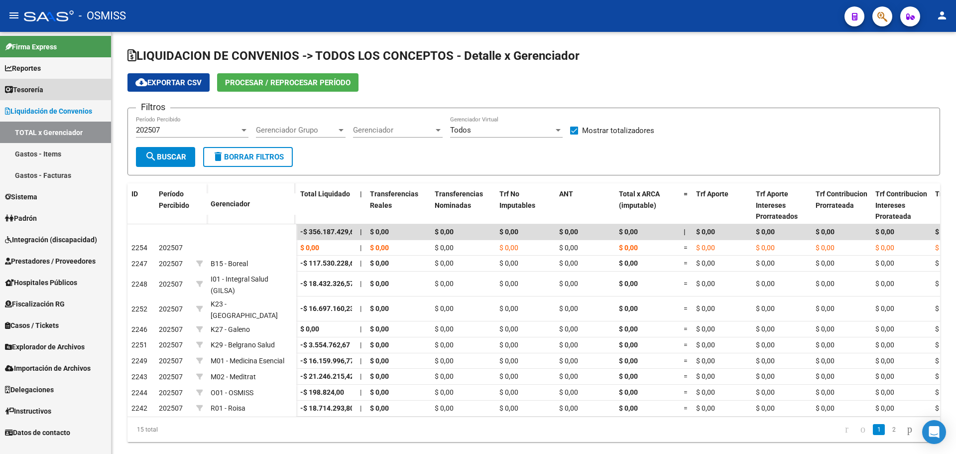
click at [53, 79] on link "Tesorería" at bounding box center [55, 89] width 111 height 21
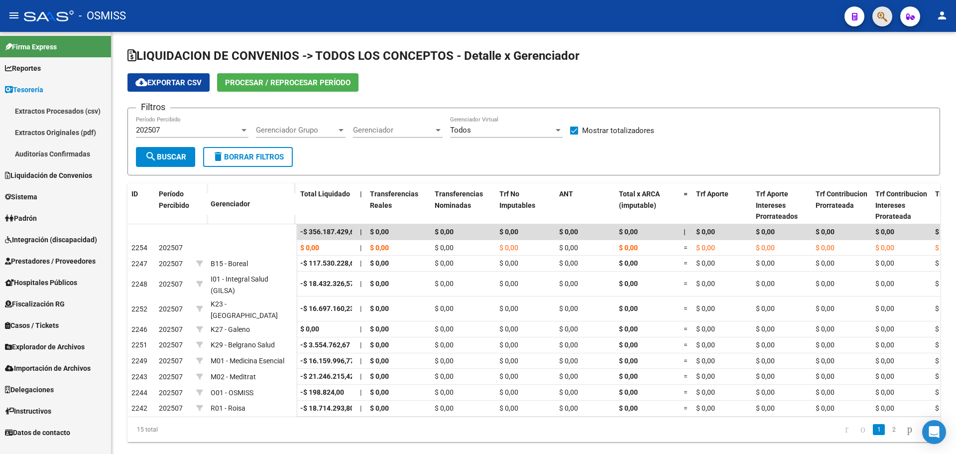
click at [891, 18] on button "button" at bounding box center [882, 16] width 20 height 20
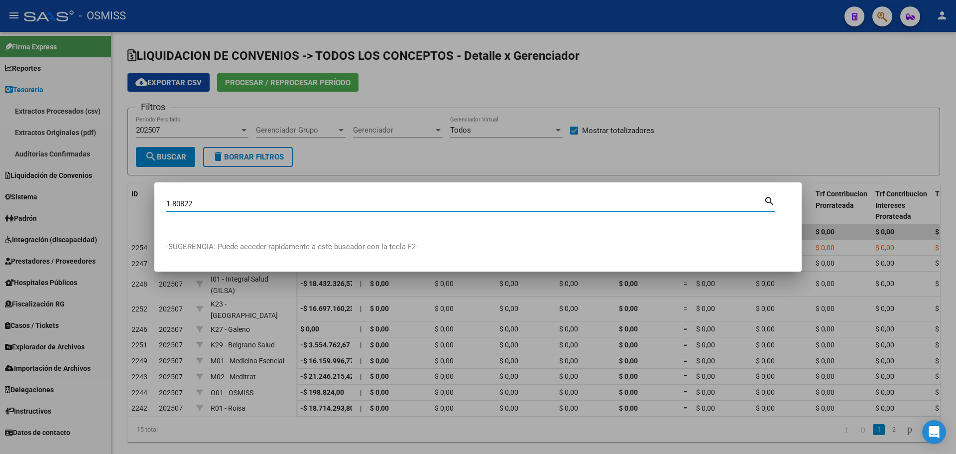
type input "1-80822"
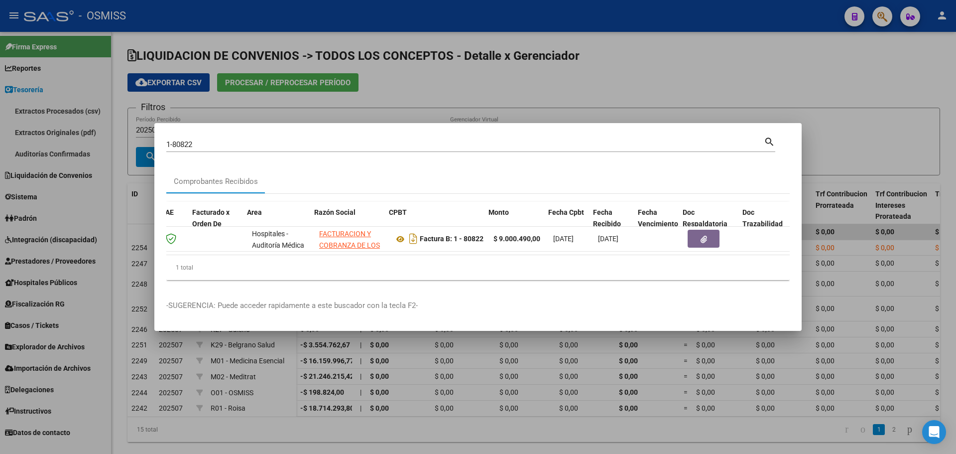
scroll to position [0, 94]
click at [522, 82] on div at bounding box center [478, 227] width 956 height 454
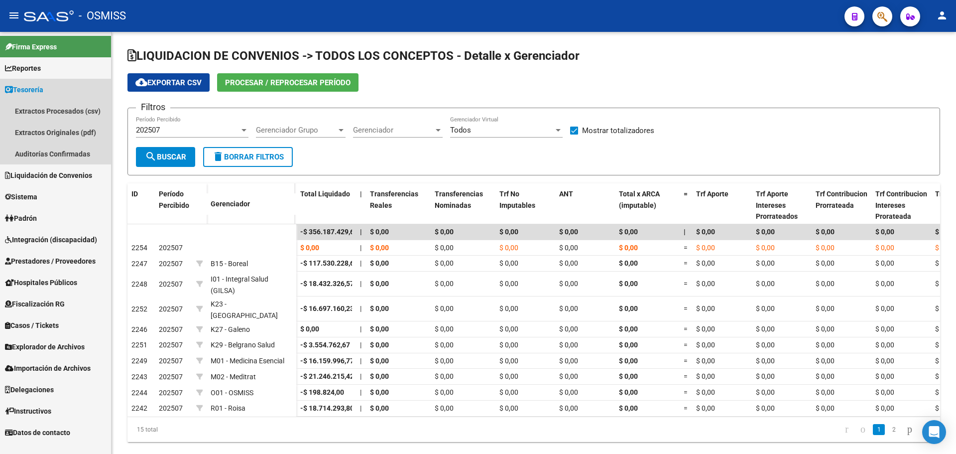
click at [7, 86] on icon at bounding box center [9, 89] width 8 height 7
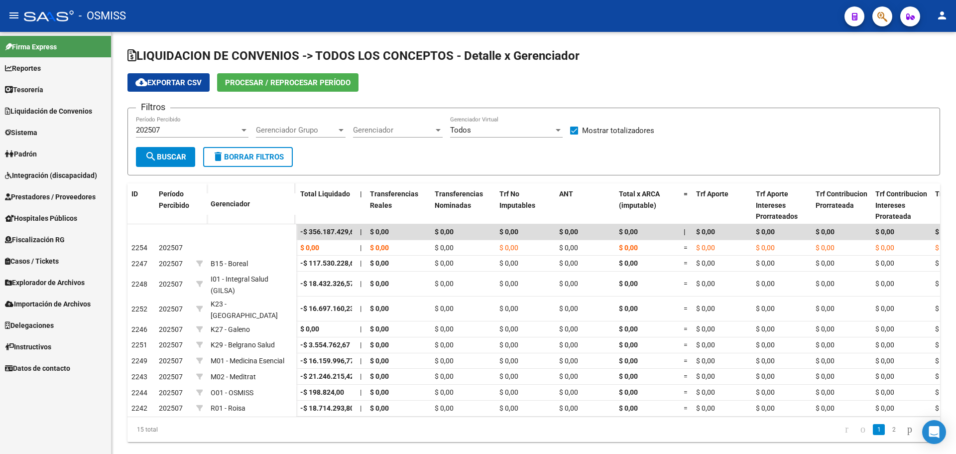
click at [37, 82] on link "Tesorería" at bounding box center [55, 89] width 111 height 21
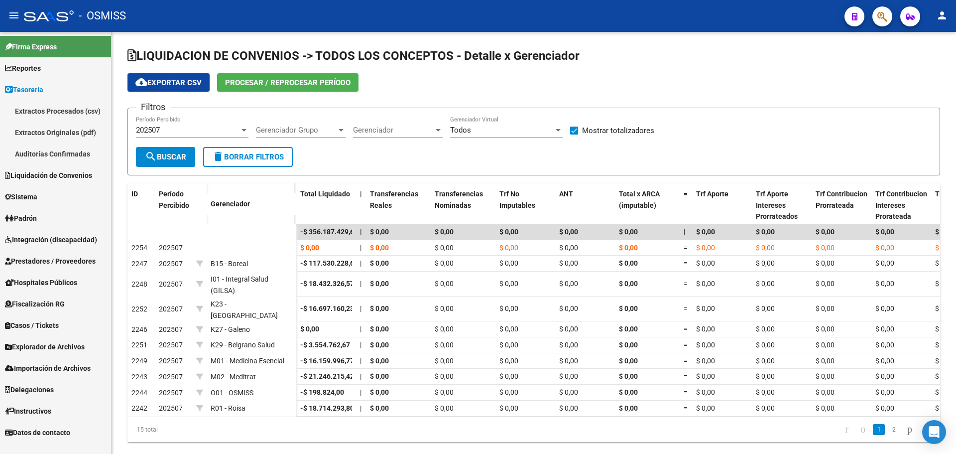
click at [43, 155] on link "Auditorías Confirmadas" at bounding box center [55, 153] width 111 height 21
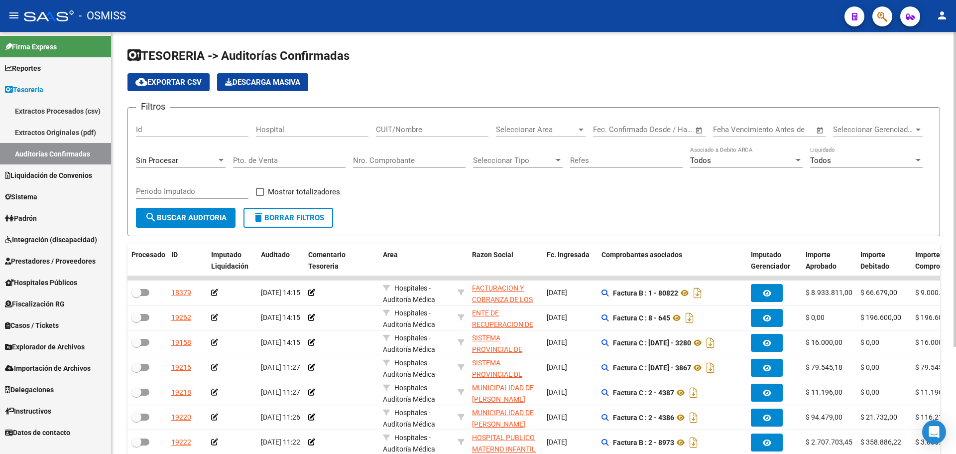
click at [220, 159] on div at bounding box center [221, 160] width 5 height 2
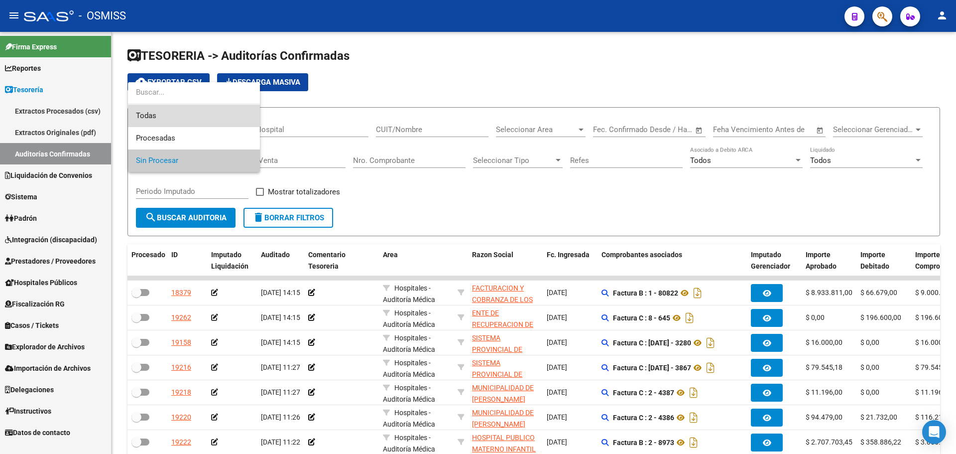
click at [198, 118] on span "Todas" at bounding box center [194, 116] width 116 height 22
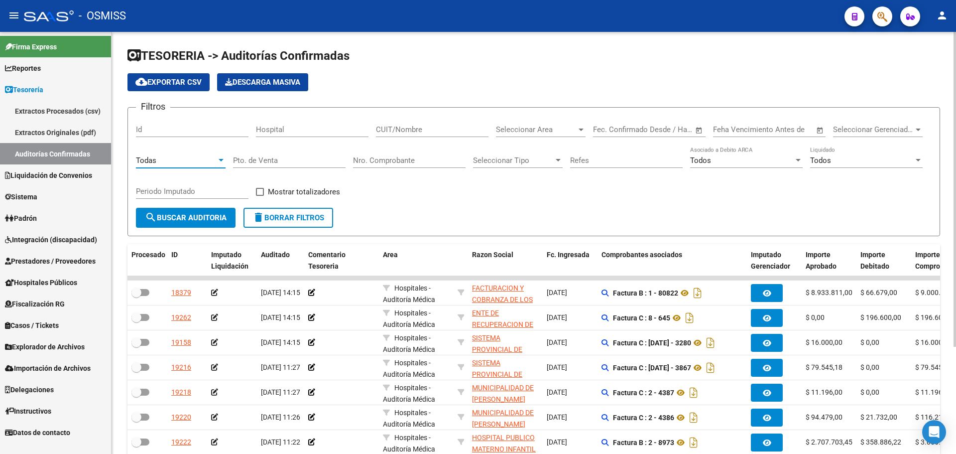
click at [371, 160] on input "Nro. Comprobante" at bounding box center [409, 160] width 113 height 9
type input "378"
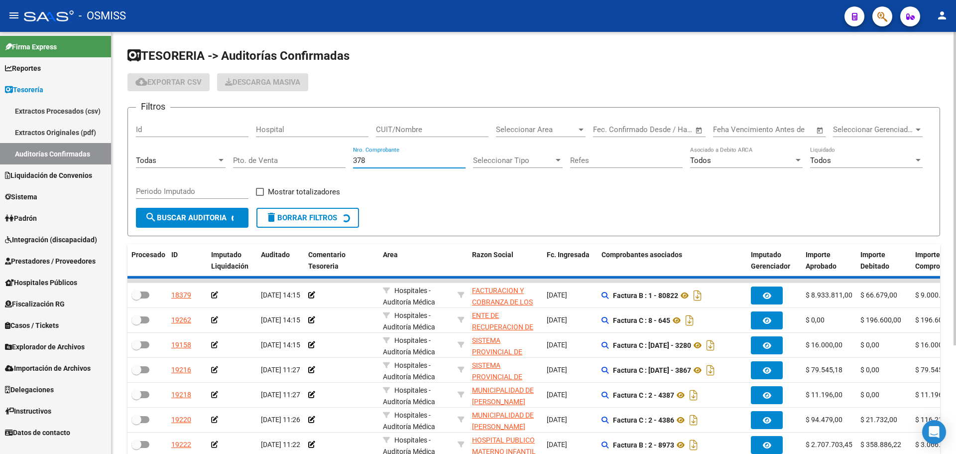
checkbox input "true"
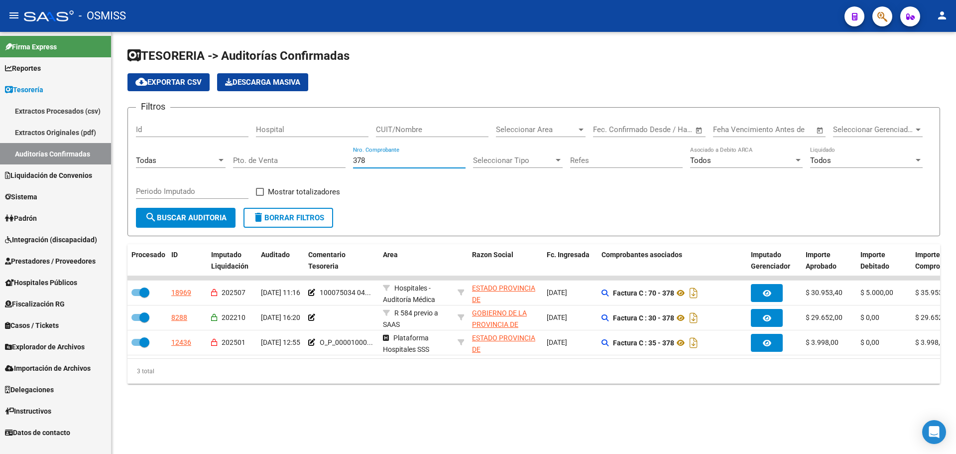
drag, startPoint x: 399, startPoint y: 158, endPoint x: 167, endPoint y: 155, distance: 231.5
click at [167, 155] on div "Filtros Id Hospital CUIT/Nombre Seleccionar Area Seleccionar Area Start date – …" at bounding box center [534, 162] width 796 height 92
type input "3419"
click at [420, 213] on form "Filtros Id Hospital CUIT/Nombre Seleccionar Area Seleccionar Area Start date – …" at bounding box center [533, 171] width 813 height 129
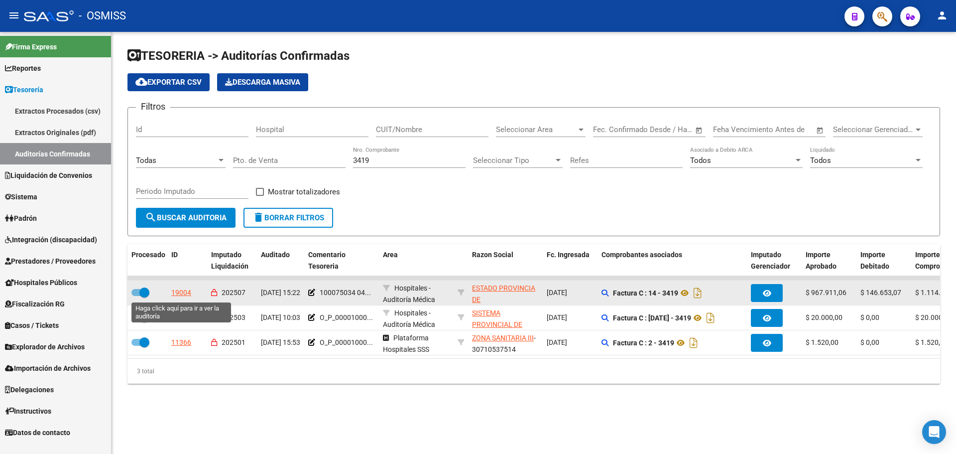
click at [174, 293] on div "19004" at bounding box center [181, 292] width 20 height 11
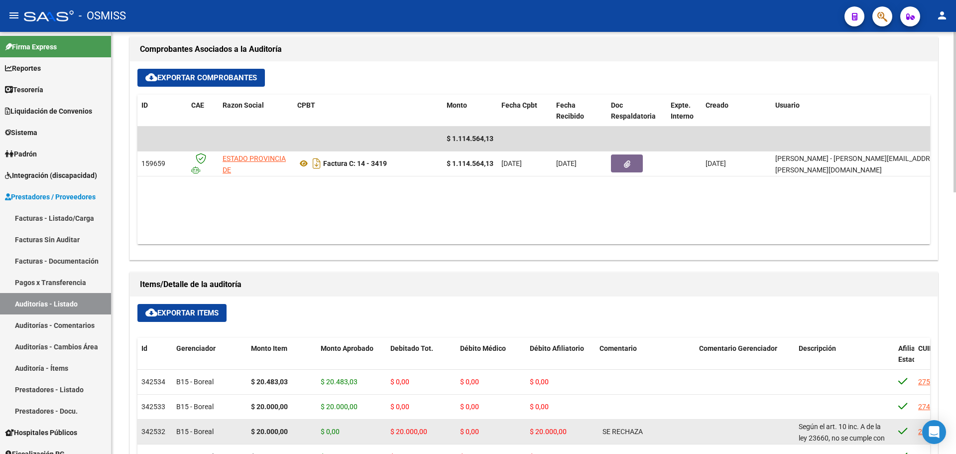
scroll to position [598, 0]
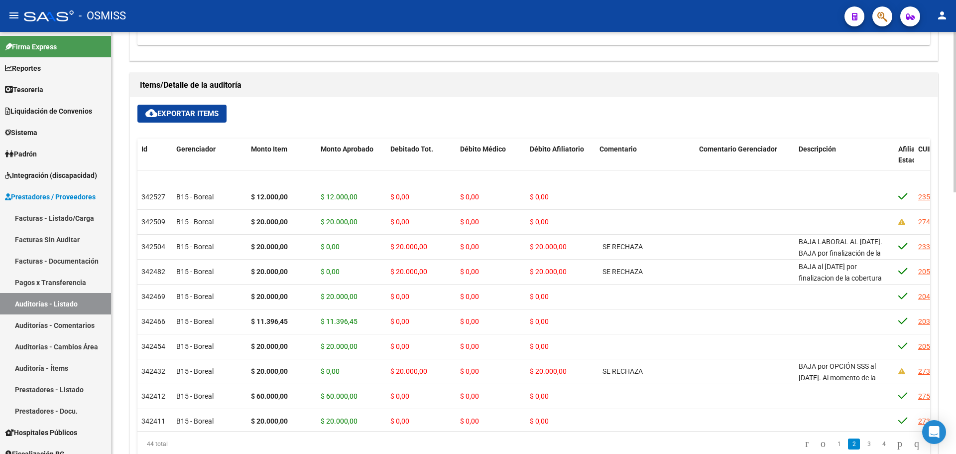
drag, startPoint x: 513, startPoint y: 432, endPoint x: 741, endPoint y: 430, distance: 228.1
click at [741, 430] on div "Id Gerenciador Monto Item Monto Aprobado Debitado Tot. Débito Médico Débito Afi…" at bounding box center [533, 297] width 793 height 318
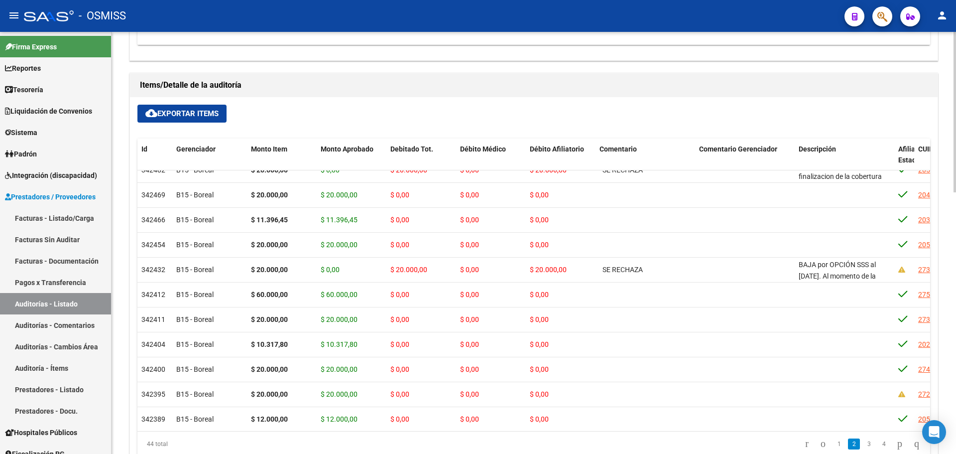
click at [604, 434] on div "44 total 1 2 3 4" at bounding box center [533, 443] width 793 height 25
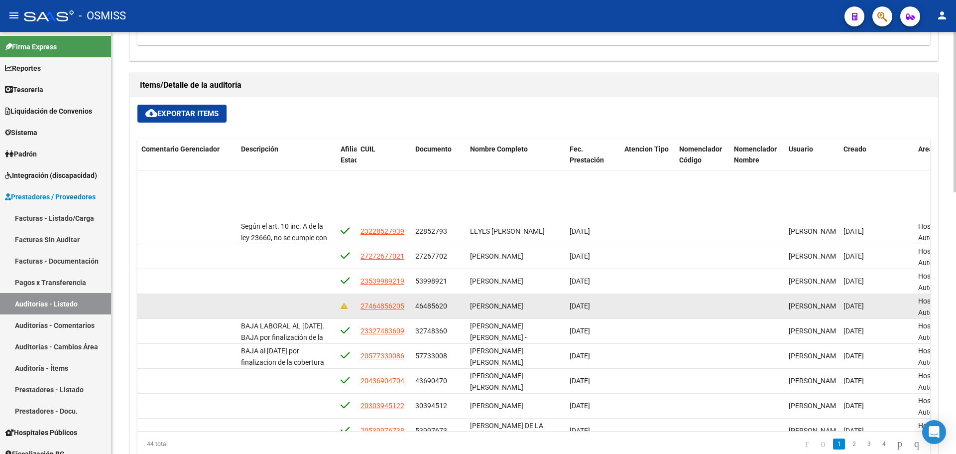
scroll to position [0, 558]
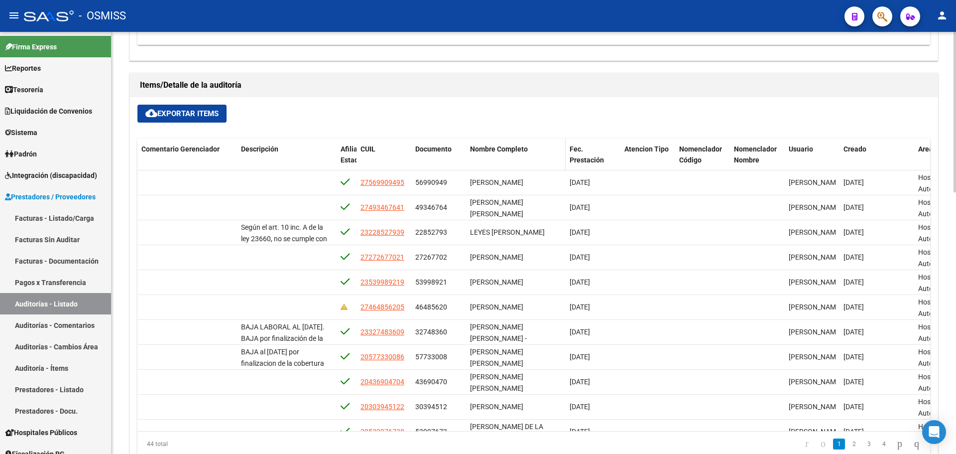
click at [493, 147] on span "Nombre Completo" at bounding box center [499, 149] width 58 height 8
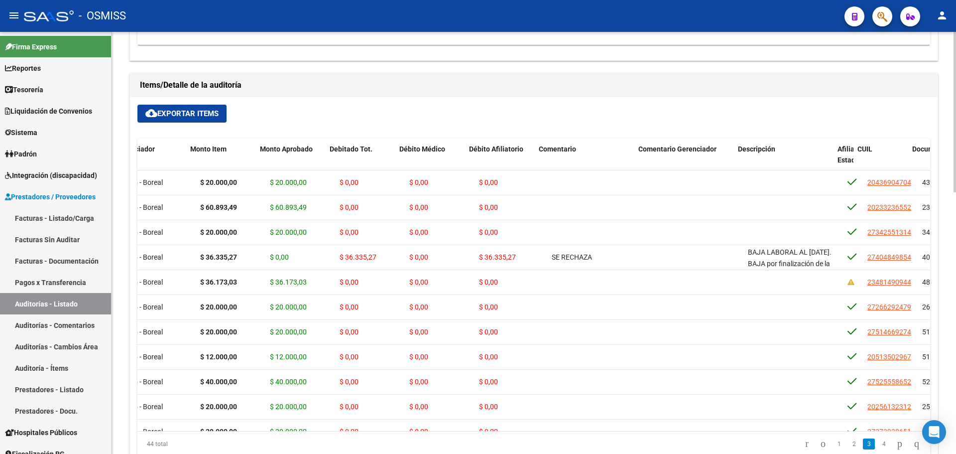
scroll to position [697, 0]
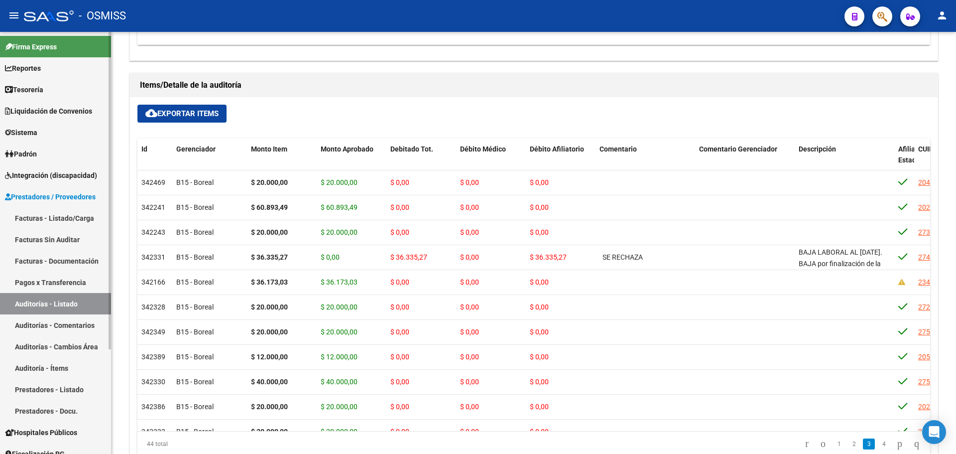
click at [28, 83] on link "Tesorería" at bounding box center [55, 89] width 111 height 21
click at [30, 85] on span "Tesorería" at bounding box center [24, 89] width 38 height 11
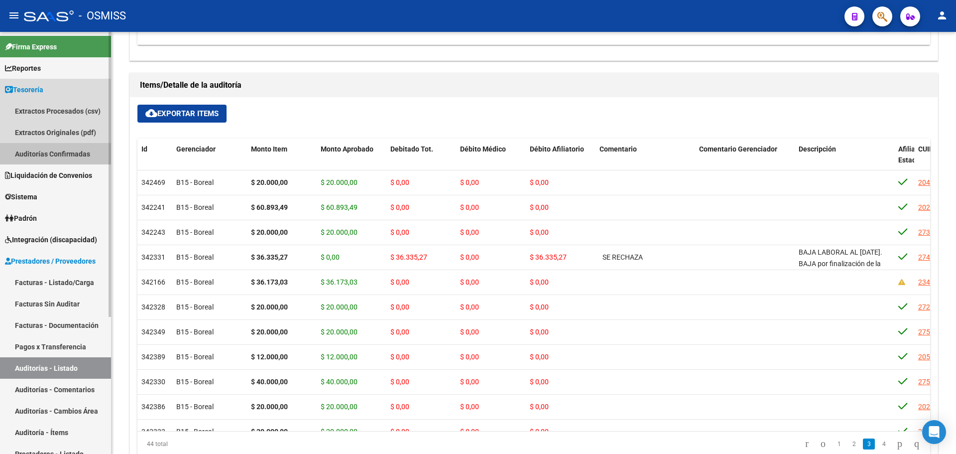
click at [38, 150] on link "Auditorías Confirmadas" at bounding box center [55, 153] width 111 height 21
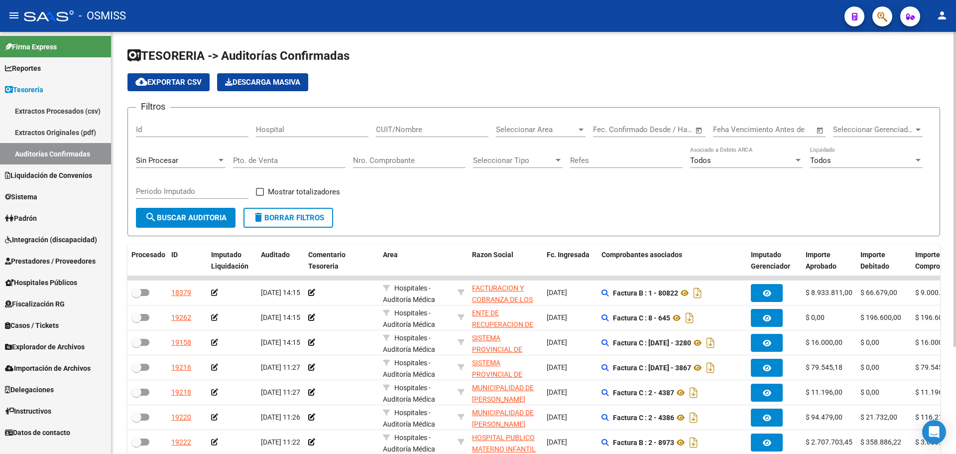
click at [174, 165] on div "Sin Procesar" at bounding box center [181, 156] width 90 height 21
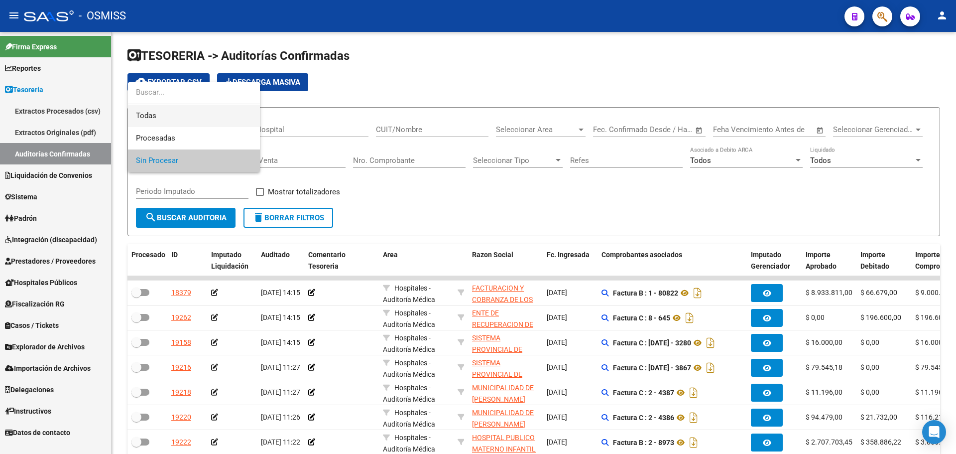
click at [167, 121] on span "Todas" at bounding box center [194, 116] width 116 height 22
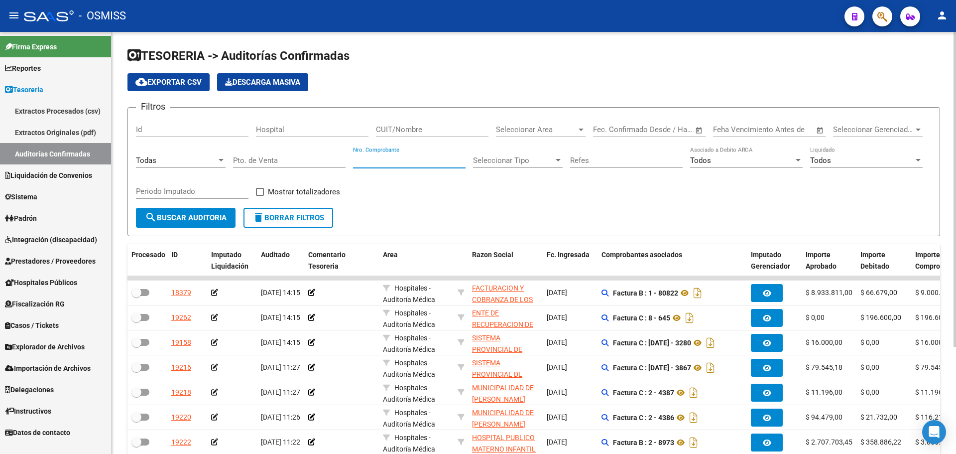
click at [409, 162] on input "Nro. Comprobante" at bounding box center [409, 160] width 113 height 9
type input "97"
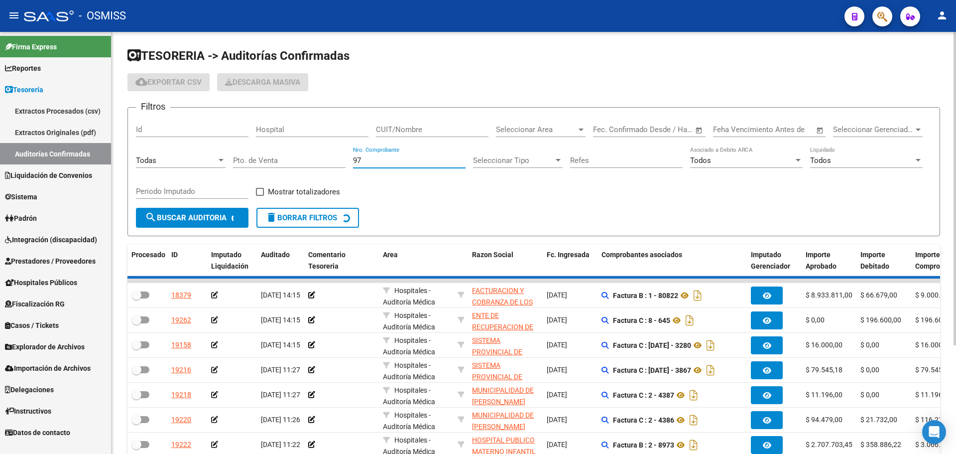
checkbox input "true"
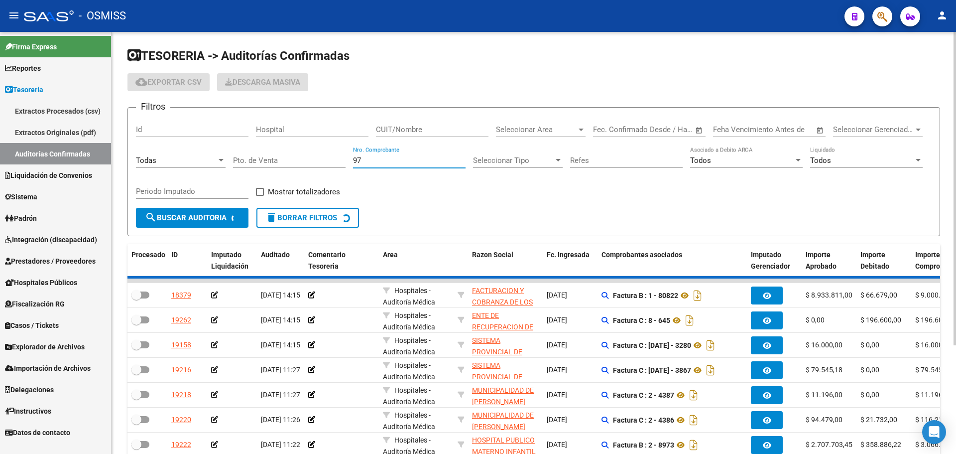
checkbox input "true"
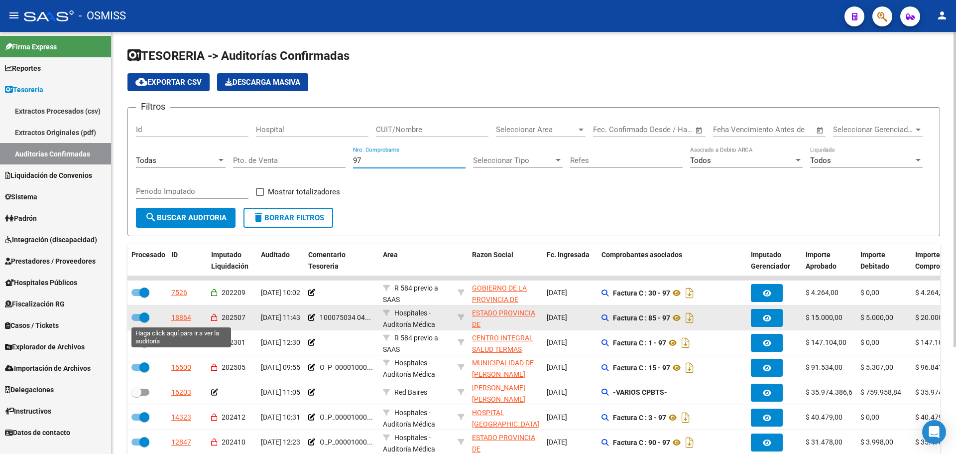
type input "97"
click at [175, 320] on div "18864" at bounding box center [181, 317] width 20 height 11
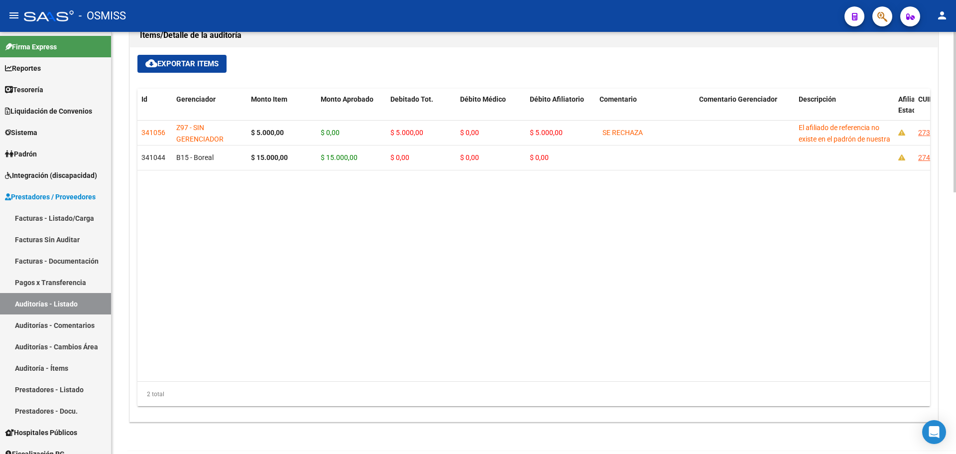
click at [301, 319] on datatable-body "341056 Z97 - SIN GERENCIADOR $ 5.000,00 $ 0,00 $ 5.000,00 $ 0,00 $ 5.000,00 SE …" at bounding box center [533, 250] width 793 height 261
click at [455, 244] on datatable-body "341056 Z97 - SIN GERENCIADOR $ 5.000,00 $ 0,00 $ 5.000,00 $ 0,00 $ 5.000,00 SE …" at bounding box center [533, 250] width 793 height 261
drag, startPoint x: 414, startPoint y: 236, endPoint x: 370, endPoint y: 253, distance: 47.6
click at [413, 236] on datatable-body "341056 Z97 - SIN GERENCIADOR $ 5.000,00 $ 0,00 $ 5.000,00 $ 0,00 $ 5.000,00 SE …" at bounding box center [533, 250] width 793 height 261
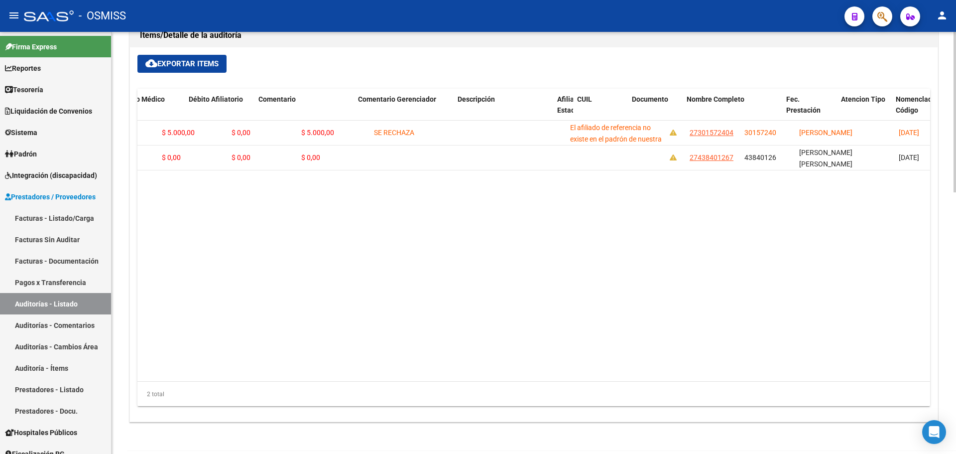
scroll to position [0, 358]
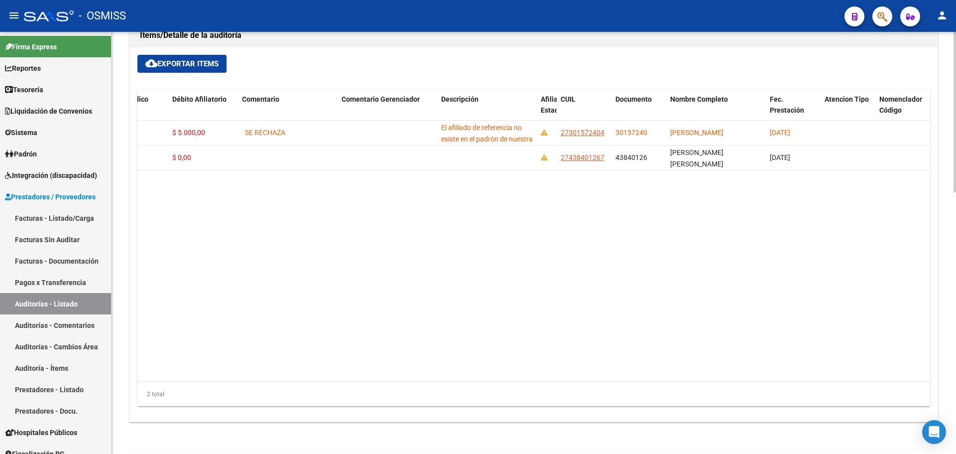
click at [333, 234] on datatable-body "341056 Z97 - SIN GERENCIADOR $ 5.000,00 $ 0,00 $ 5.000,00 $ 0,00 $ 5.000,00 SE …" at bounding box center [533, 250] width 793 height 261
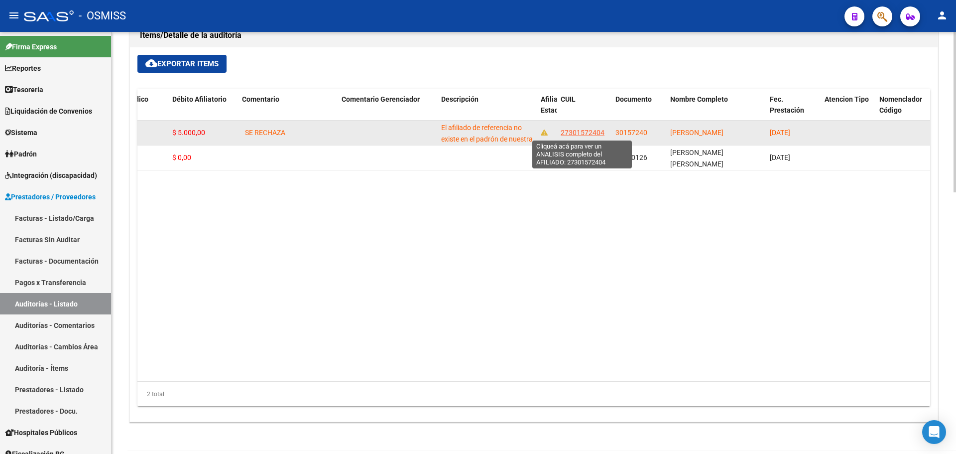
click at [577, 128] on span "27301572404" at bounding box center [583, 132] width 44 height 8
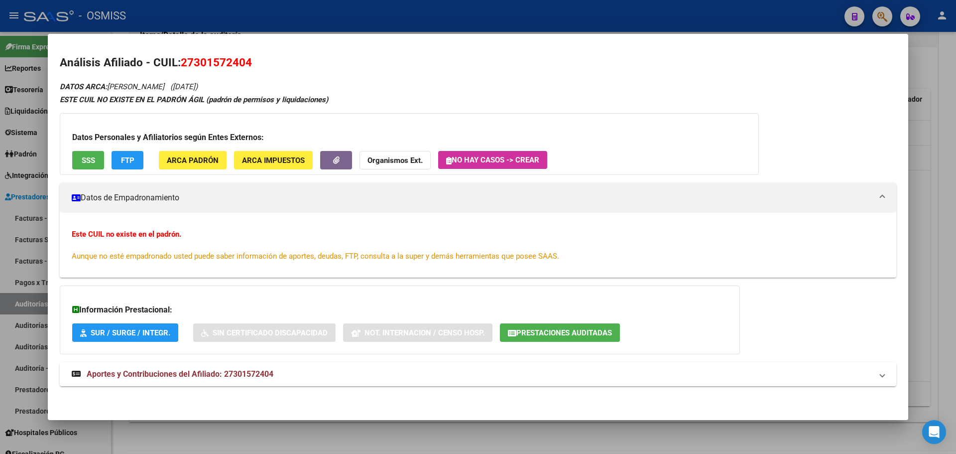
scroll to position [1, 0]
click at [578, 329] on span "Prestaciones Auditadas" at bounding box center [564, 332] width 96 height 9
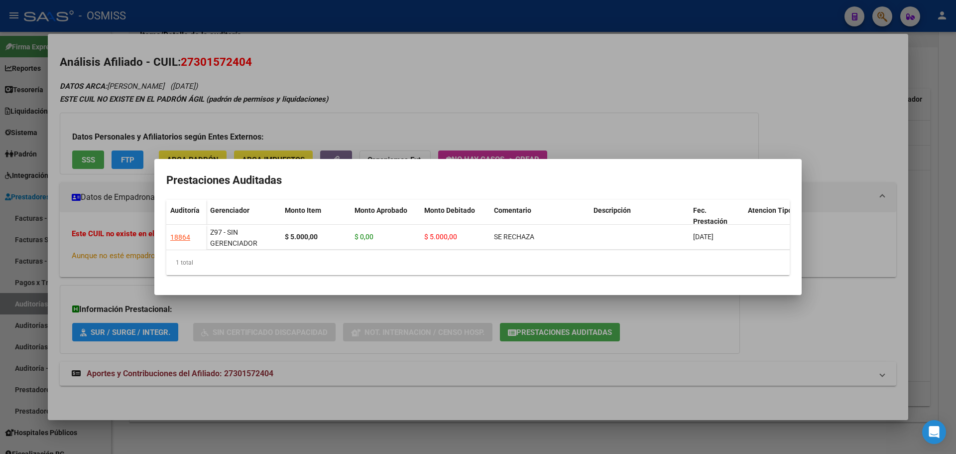
click at [376, 312] on div at bounding box center [478, 227] width 956 height 454
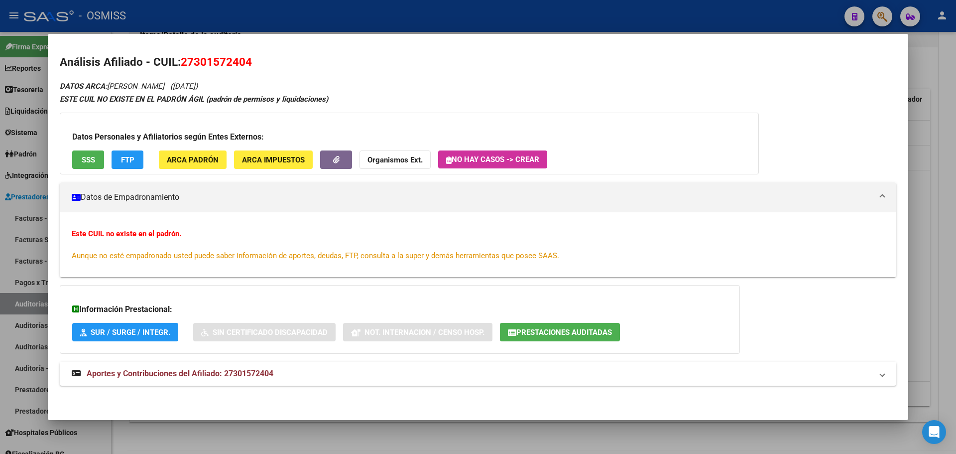
click at [82, 163] on span "SSS" at bounding box center [88, 159] width 13 height 9
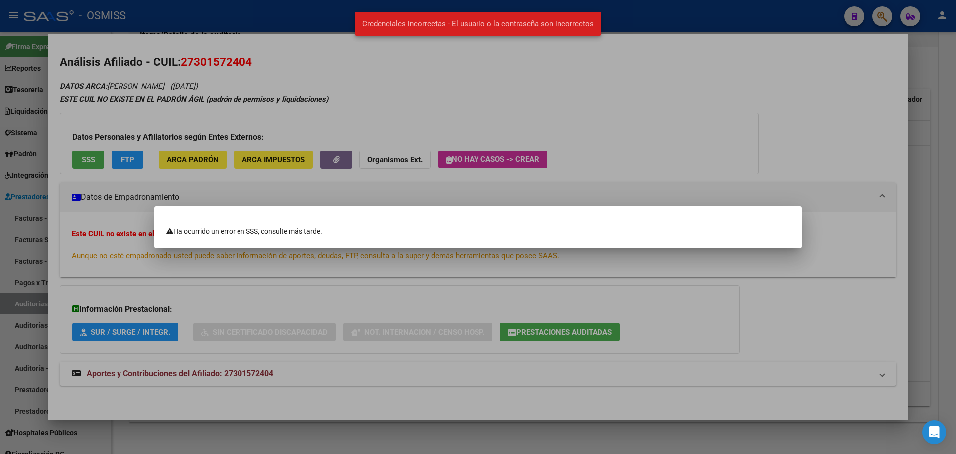
click at [254, 283] on div at bounding box center [478, 227] width 956 height 454
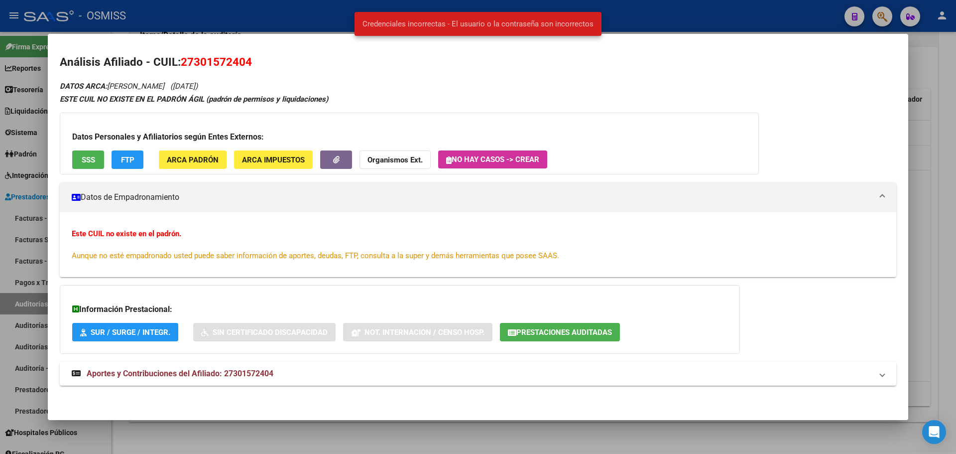
click at [131, 160] on span "FTP" at bounding box center [127, 159] width 13 height 9
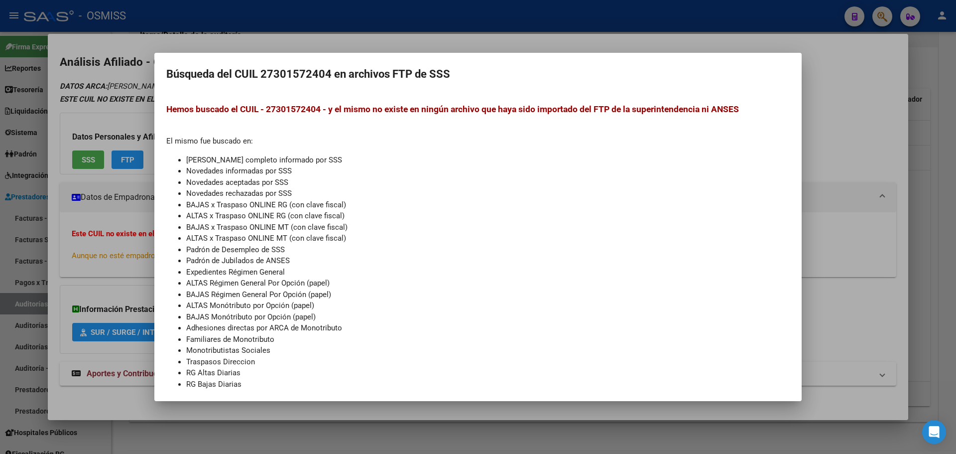
scroll to position [31, 0]
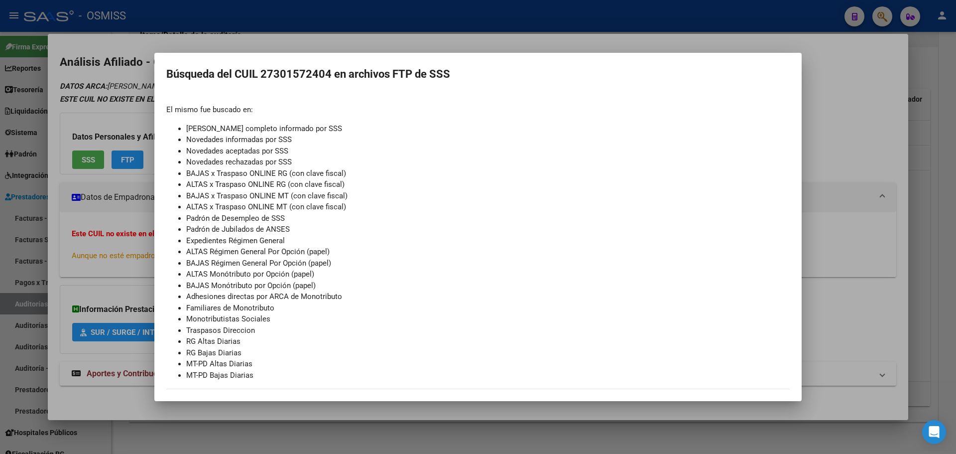
click at [118, 239] on div at bounding box center [478, 227] width 956 height 454
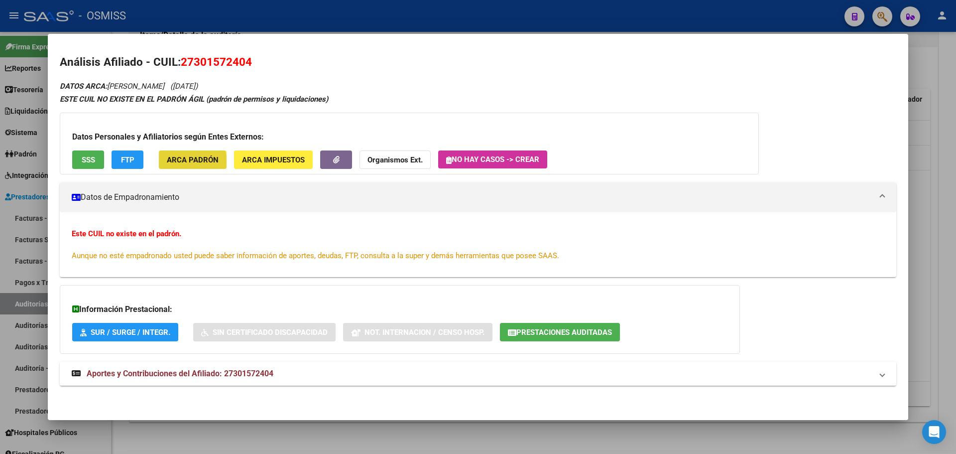
click at [176, 163] on span "ARCA Padrón" at bounding box center [193, 159] width 52 height 9
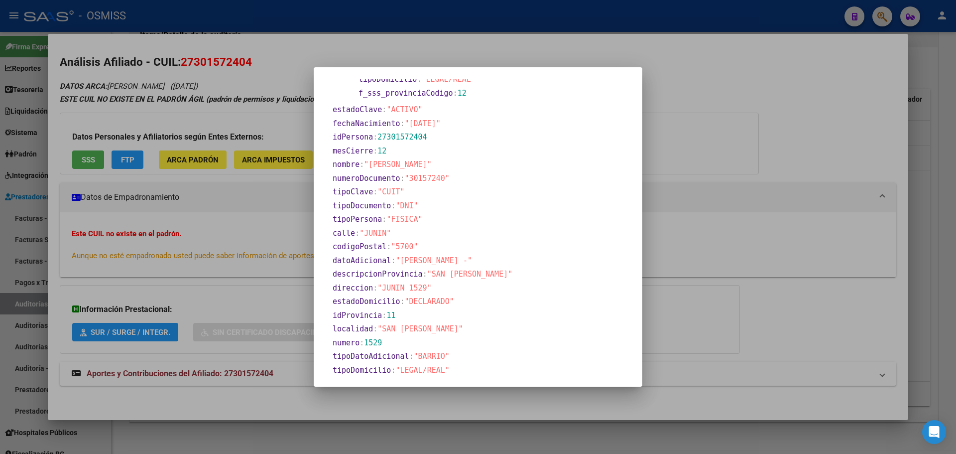
scroll to position [399, 0]
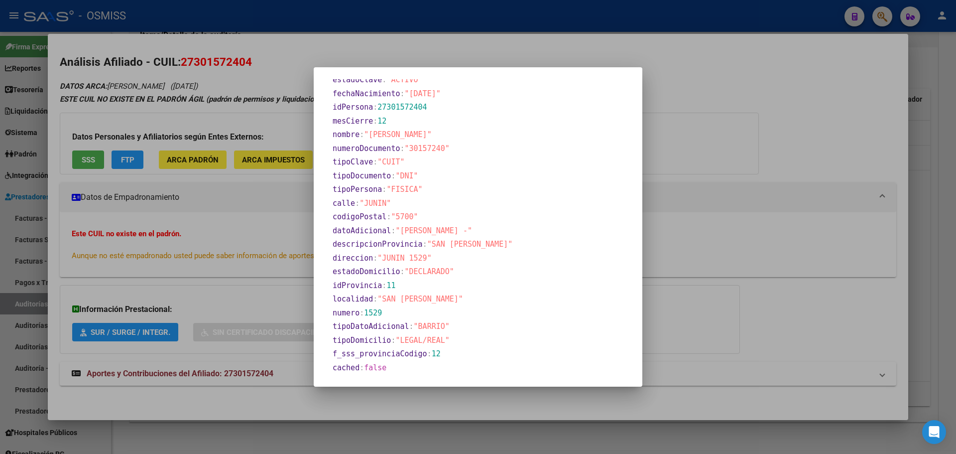
click at [252, 261] on div at bounding box center [478, 227] width 956 height 454
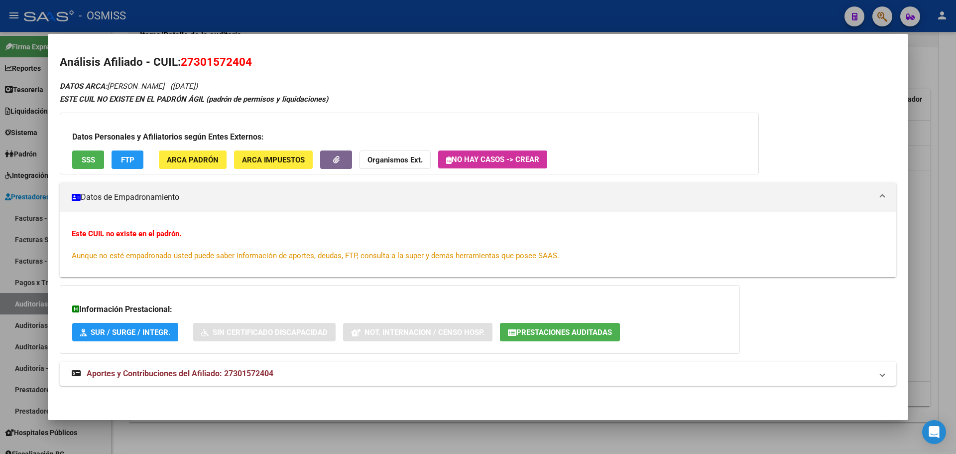
click at [410, 157] on strong "Organismos Ext." at bounding box center [394, 159] width 55 height 9
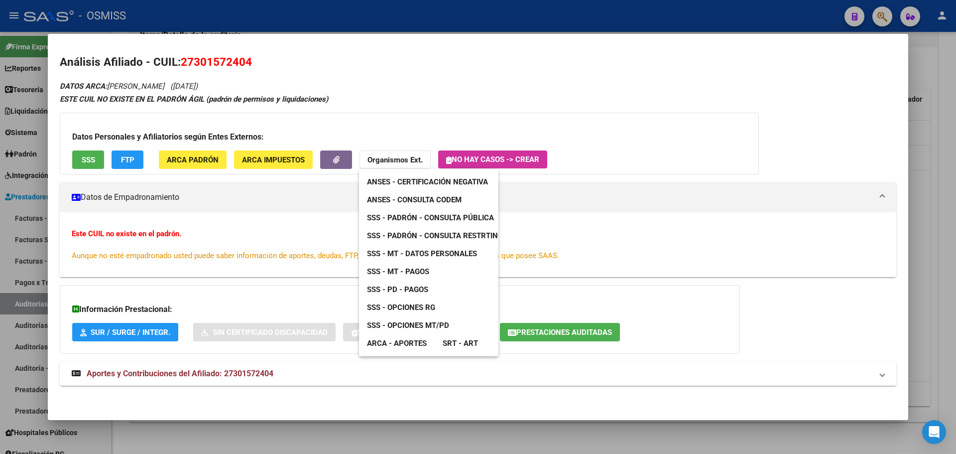
click at [414, 195] on link "ANSES - Consulta CODEM" at bounding box center [414, 200] width 111 height 18
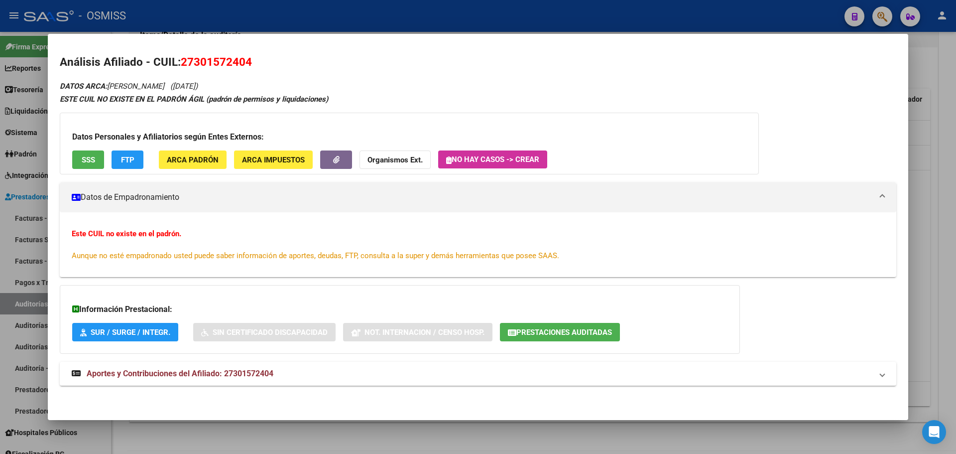
click at [184, 58] on span "27301572404" at bounding box center [216, 61] width 71 height 13
drag, startPoint x: 183, startPoint y: 58, endPoint x: 275, endPoint y: 60, distance: 92.6
click at [275, 60] on h2 "Análisis Afiliado - CUIL: 27301572404" at bounding box center [478, 62] width 837 height 17
copy span "27301572404"
click at [399, 154] on button "Organismos Ext." at bounding box center [395, 159] width 71 height 18
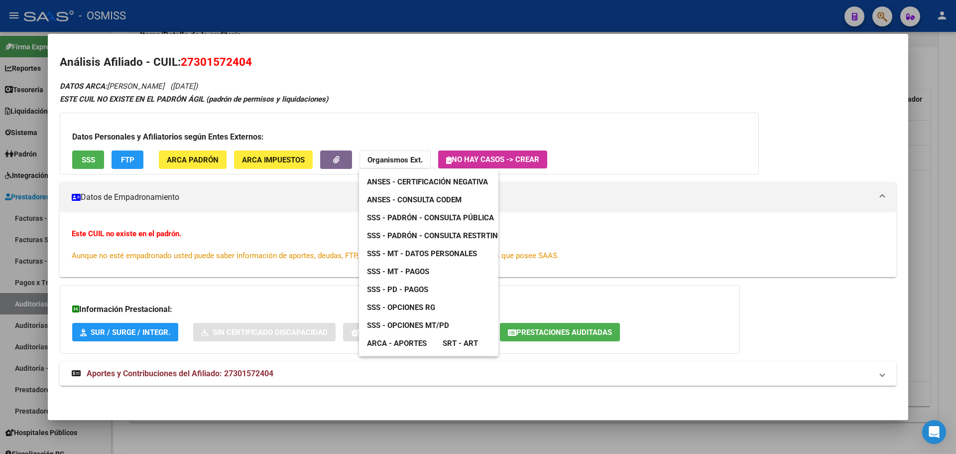
click at [411, 255] on span "SSS - MT - Datos Personales" at bounding box center [422, 253] width 110 height 9
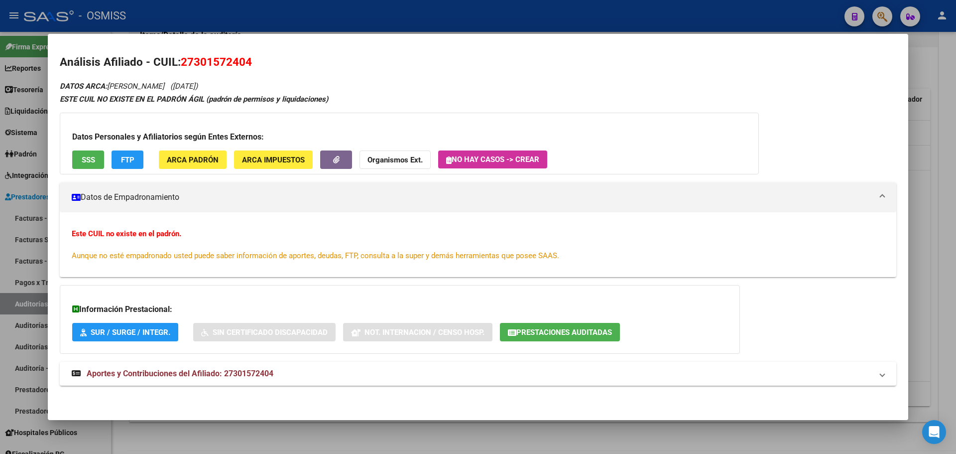
click at [0, 142] on div at bounding box center [478, 227] width 956 height 454
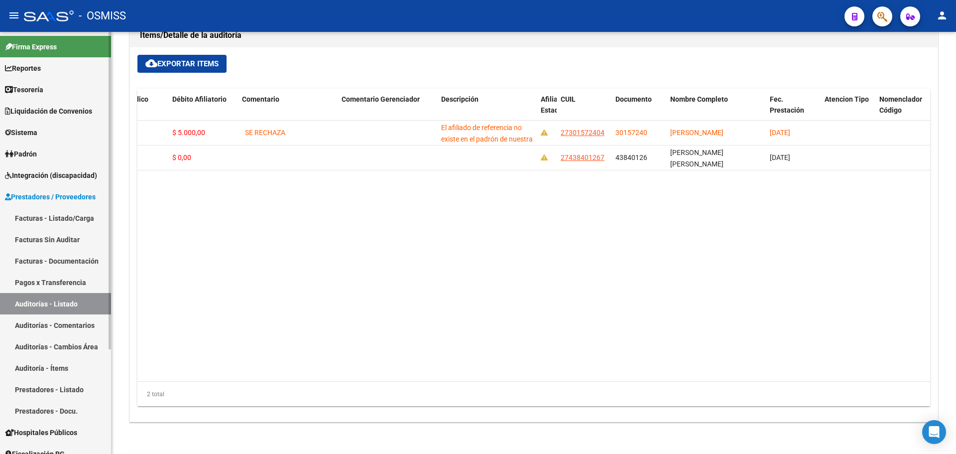
click at [24, 86] on span "Tesorería" at bounding box center [24, 89] width 38 height 11
click at [24, 88] on span "Tesorería" at bounding box center [24, 89] width 38 height 11
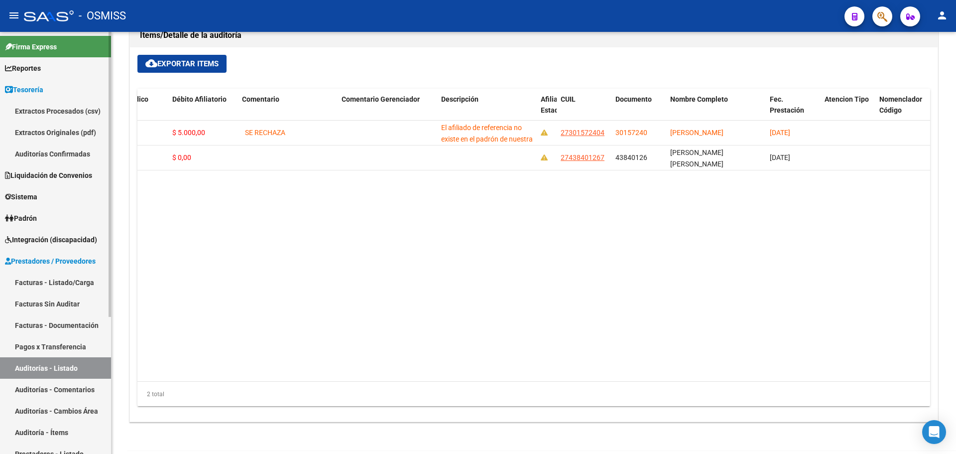
click at [25, 155] on link "Auditorías Confirmadas" at bounding box center [55, 153] width 111 height 21
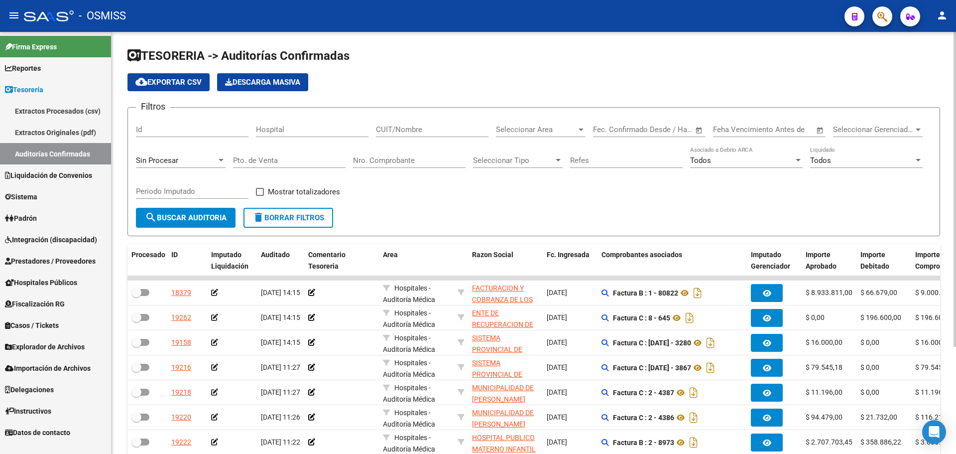
click at [149, 75] on button "cloud_download Exportar CSV" at bounding box center [168, 82] width 82 height 18
click at [436, 202] on div "Filtros Id Hospital CUIT/Nombre Seleccionar Area Seleccionar Area Start date – …" at bounding box center [534, 162] width 796 height 92
click at [466, 158] on div "Filtros Id Hospital CUIT/Nombre Seleccionar Area Seleccionar Area Start date – …" at bounding box center [534, 162] width 796 height 92
click at [447, 164] on input "Nro. Comprobante" at bounding box center [409, 160] width 113 height 9
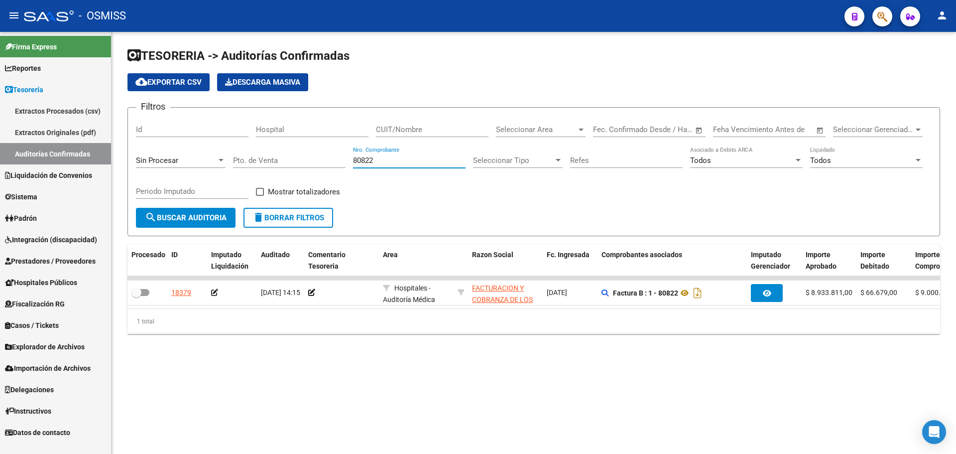
type input "80822"
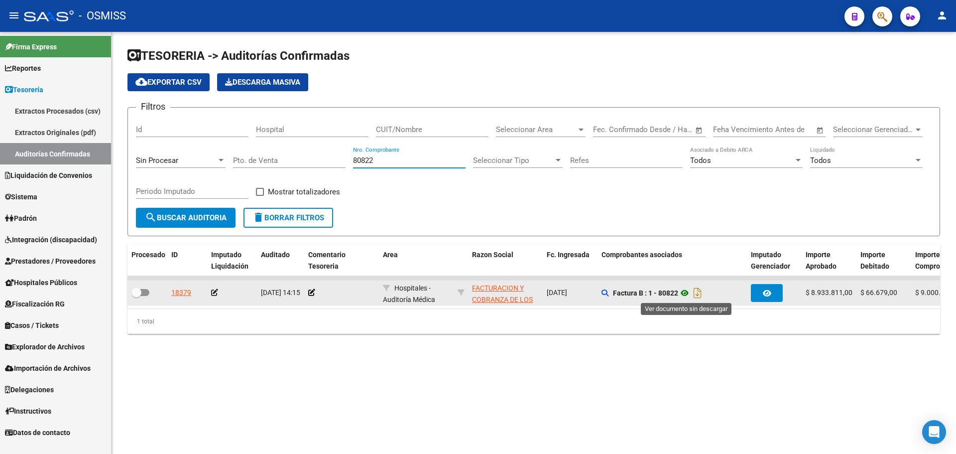
click at [690, 295] on icon at bounding box center [684, 293] width 13 height 12
